Goal: Information Seeking & Learning: Learn about a topic

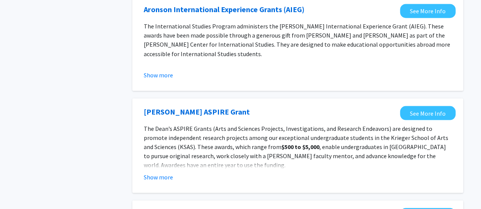
scroll to position [684, 0]
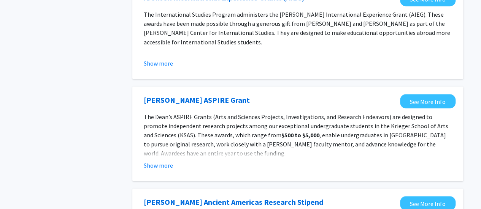
click at [166, 168] on button "Show more" at bounding box center [158, 165] width 29 height 9
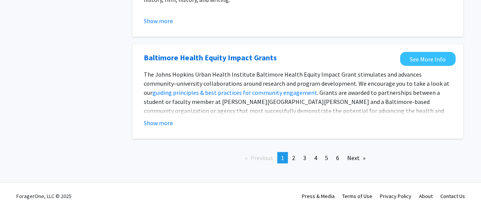
scroll to position [995, 0]
click at [293, 160] on span "2" at bounding box center [293, 158] width 3 height 8
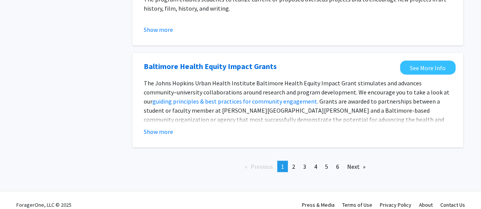
scroll to position [931, 0]
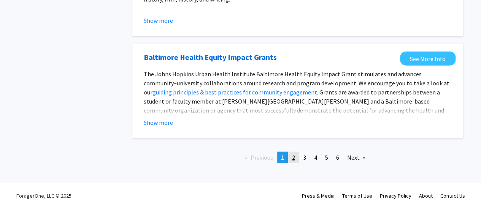
click at [297, 161] on link "page 2" at bounding box center [293, 157] width 11 height 11
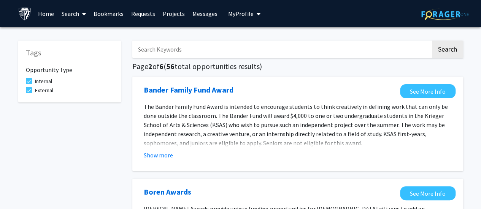
click at [29, 80] on span at bounding box center [29, 81] width 6 height 6
click at [29, 84] on input "Internal" at bounding box center [29, 84] width 0 height 0
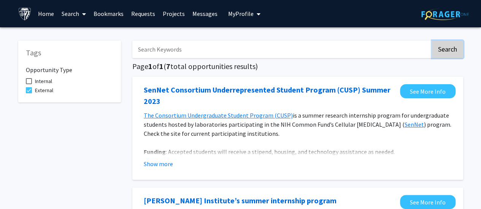
click at [445, 52] on button "Search" at bounding box center [447, 49] width 31 height 17
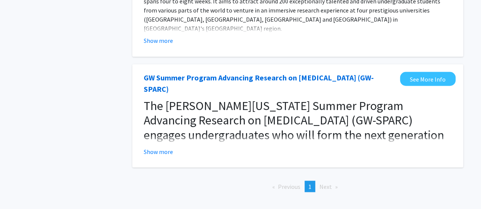
scroll to position [646, 0]
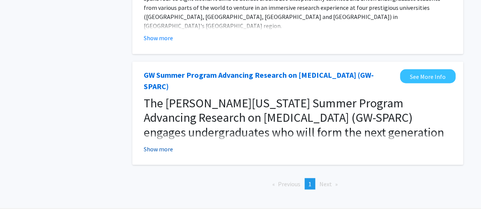
click at [149, 144] on button "Show more" at bounding box center [158, 148] width 29 height 9
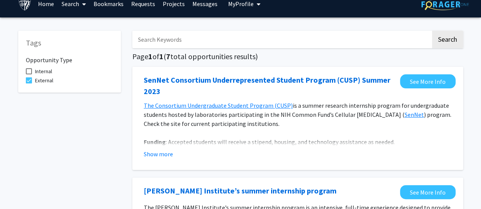
scroll to position [0, 0]
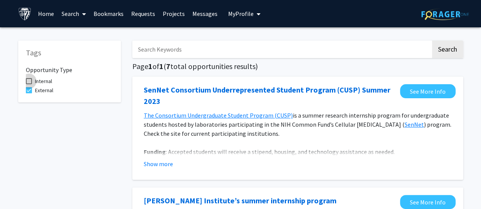
click at [26, 81] on span at bounding box center [29, 81] width 6 height 6
click at [29, 84] on input "Internal" at bounding box center [29, 84] width 0 height 0
checkbox input "true"
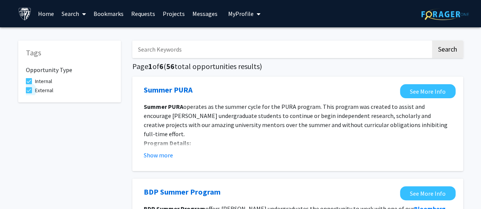
click at [28, 87] on label "External" at bounding box center [39, 90] width 27 height 9
click at [29, 94] on input "External" at bounding box center [29, 94] width 0 height 0
checkbox input "false"
click at [452, 51] on button "Search" at bounding box center [447, 49] width 31 height 17
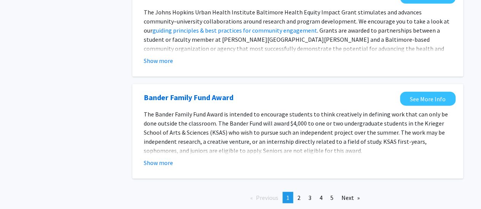
scroll to position [922, 0]
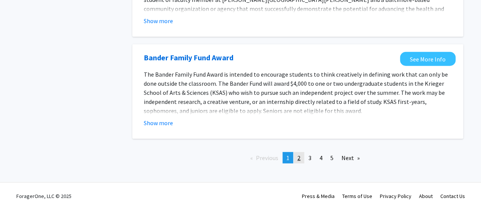
click at [298, 158] on span "2" at bounding box center [298, 158] width 3 height 8
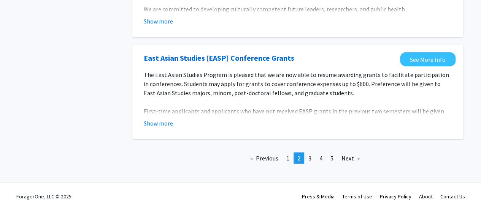
scroll to position [962, 0]
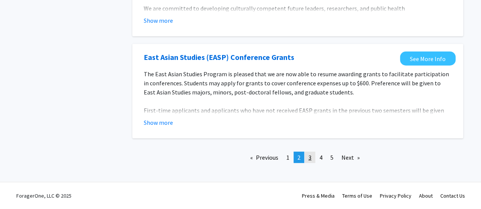
click at [310, 158] on span "3" at bounding box center [309, 158] width 3 height 8
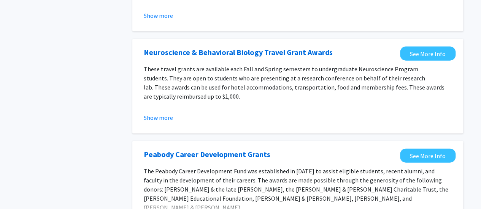
scroll to position [940, 0]
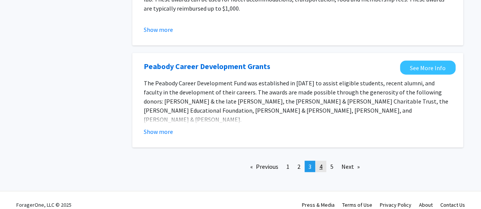
click at [322, 163] on span "4" at bounding box center [320, 167] width 3 height 8
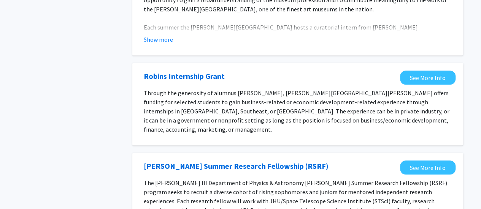
scroll to position [380, 0]
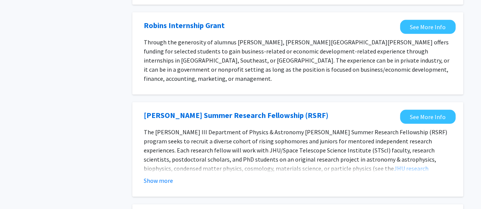
drag, startPoint x: 444, startPoint y: 155, endPoint x: 294, endPoint y: 142, distance: 150.7
click at [294, 142] on p "The [PERSON_NAME] III Department of Physics & Astronomy [PERSON_NAME] Summer Re…" at bounding box center [298, 169] width 308 height 82
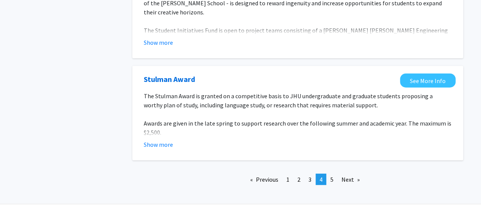
scroll to position [940, 0]
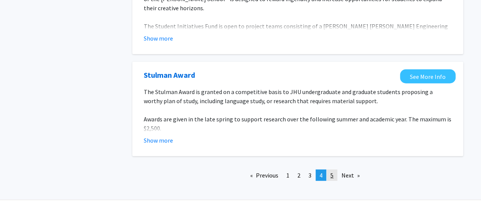
click at [337, 170] on link "page 5" at bounding box center [332, 175] width 11 height 11
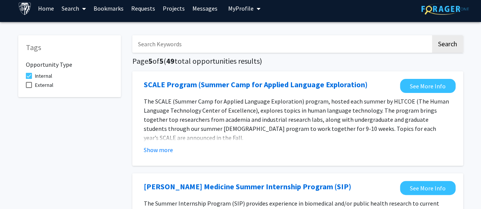
scroll to position [76, 0]
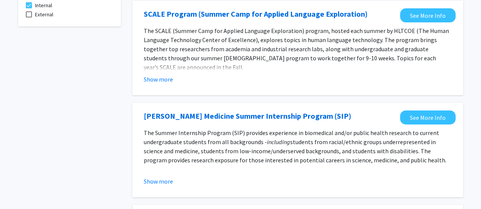
drag, startPoint x: 384, startPoint y: 135, endPoint x: 450, endPoint y: 136, distance: 66.1
drag, startPoint x: 450, startPoint y: 136, endPoint x: 443, endPoint y: 161, distance: 26.6
click at [443, 161] on p "The Summer Internship Program (SIP) provides experience in biomedical and/or pu…" at bounding box center [298, 146] width 308 height 36
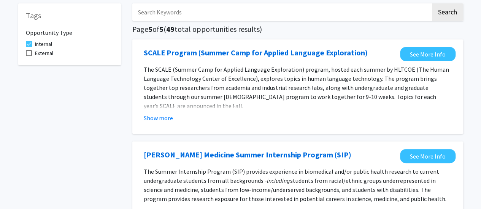
scroll to position [0, 0]
